Goal: Use online tool/utility: Utilize a website feature to perform a specific function

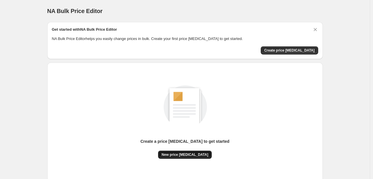
click at [188, 158] on button "New price [MEDICAL_DATA]" at bounding box center [185, 155] width 54 height 8
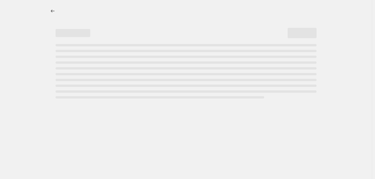
select select "percentage"
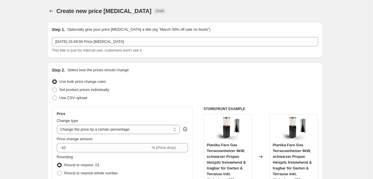
click at [89, 143] on div "Price change amount -10 % (Price drop)" at bounding box center [122, 144] width 131 height 16
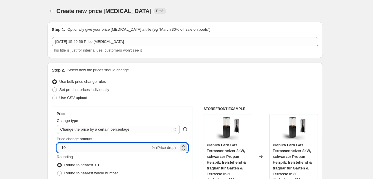
click at [88, 147] on input "-10" at bounding box center [104, 147] width 94 height 9
type input "-1"
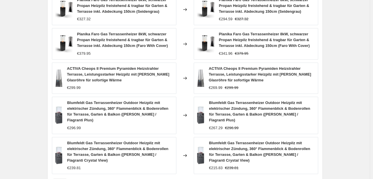
scroll to position [444, 0]
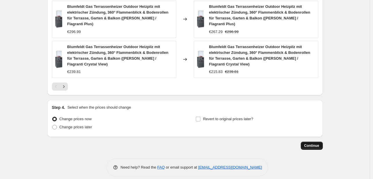
type input "-30"
click at [312, 143] on span "Continue" at bounding box center [311, 145] width 15 height 5
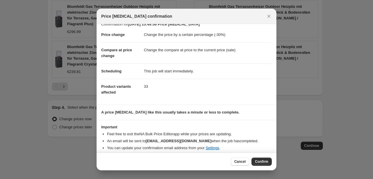
scroll to position [11, 0]
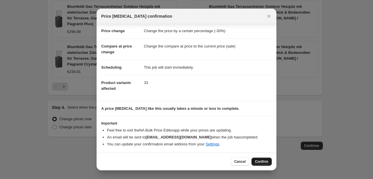
click at [256, 165] on button "Confirm" at bounding box center [261, 162] width 20 height 8
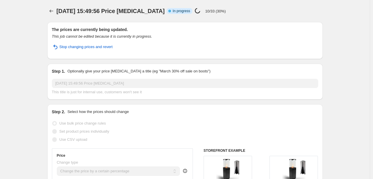
select select "percentage"
